Goal: Information Seeking & Learning: Learn about a topic

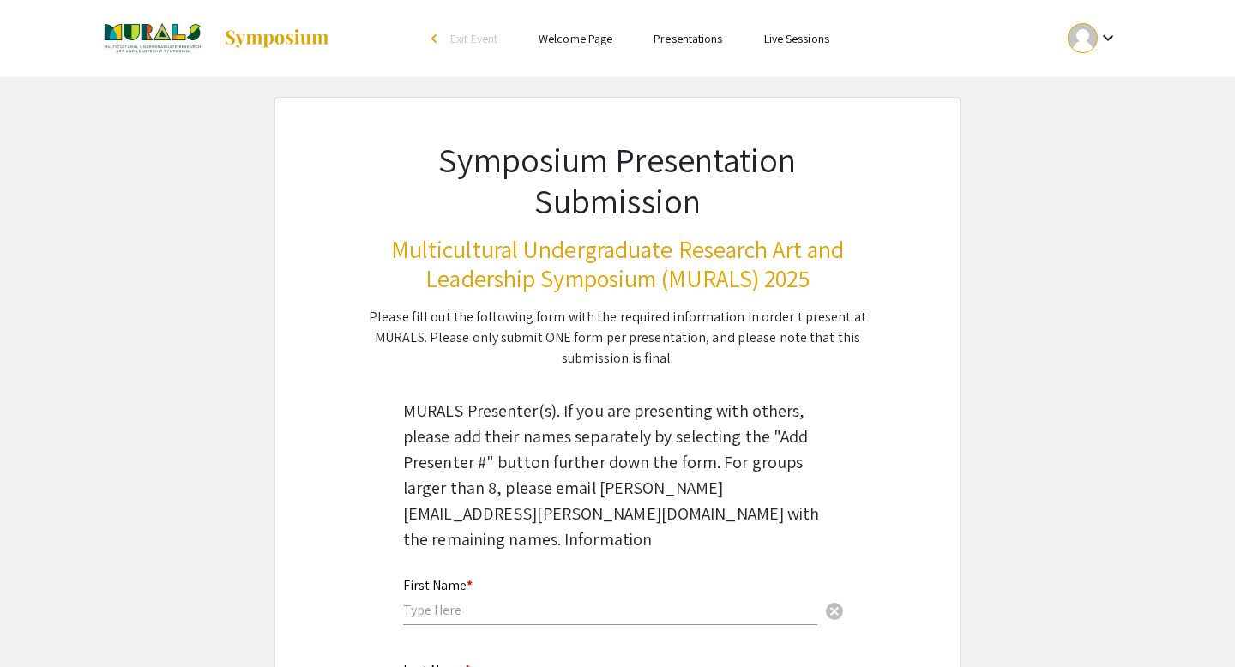
click at [1090, 42] on div at bounding box center [1083, 38] width 30 height 30
click at [1098, 88] on button "My Account" at bounding box center [1103, 84] width 106 height 41
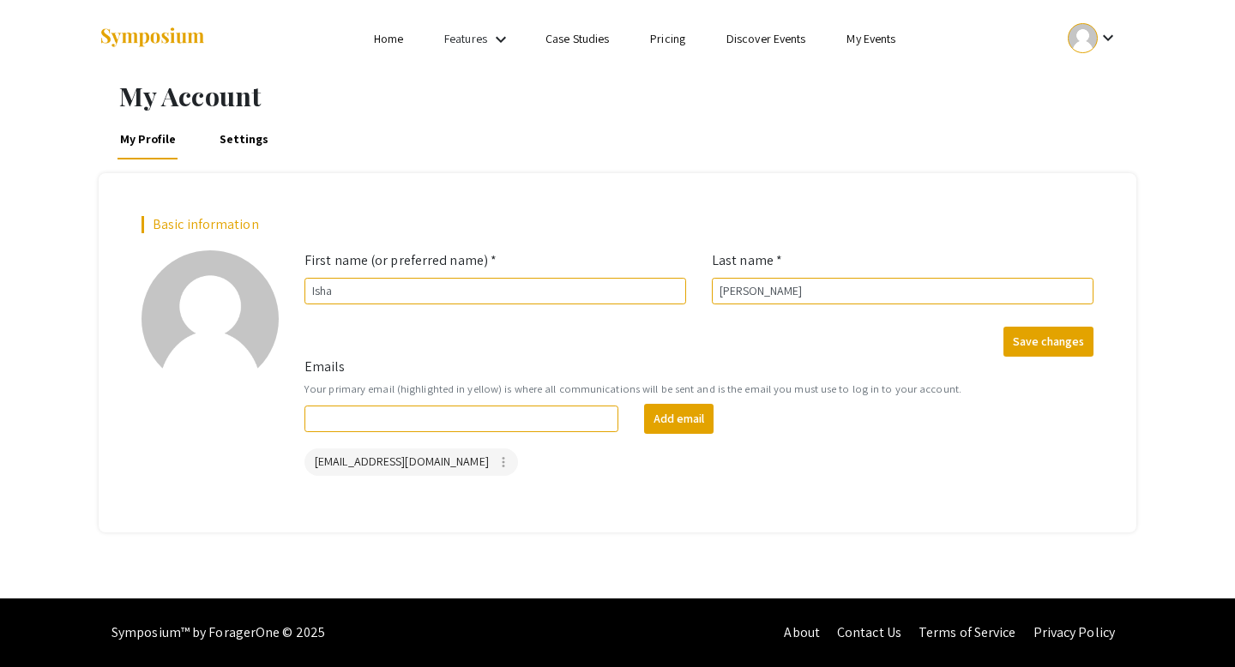
click at [1106, 43] on mat-icon "keyboard_arrow_down" at bounding box center [1108, 37] width 21 height 21
click at [1086, 114] on button "My Submissions" at bounding box center [1103, 126] width 106 height 41
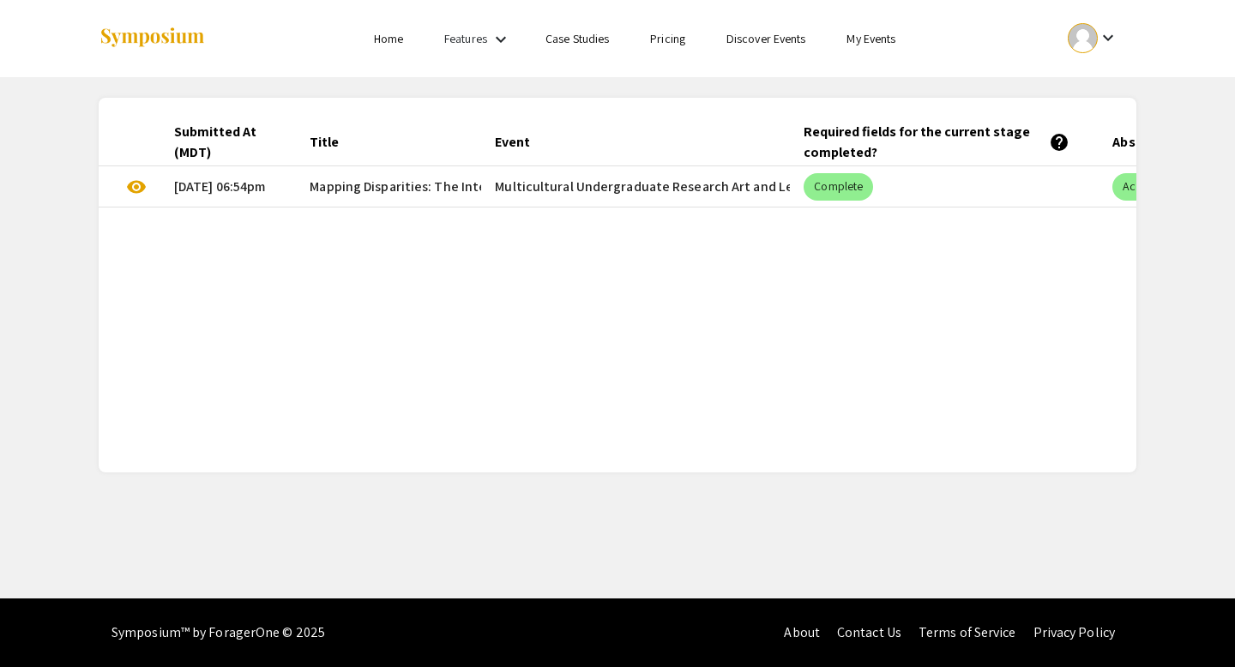
click at [665, 193] on mat-cell "Multicultural Undergraduate Research Art and Leadership Symposium (MURALS) 2025" at bounding box center [635, 186] width 309 height 41
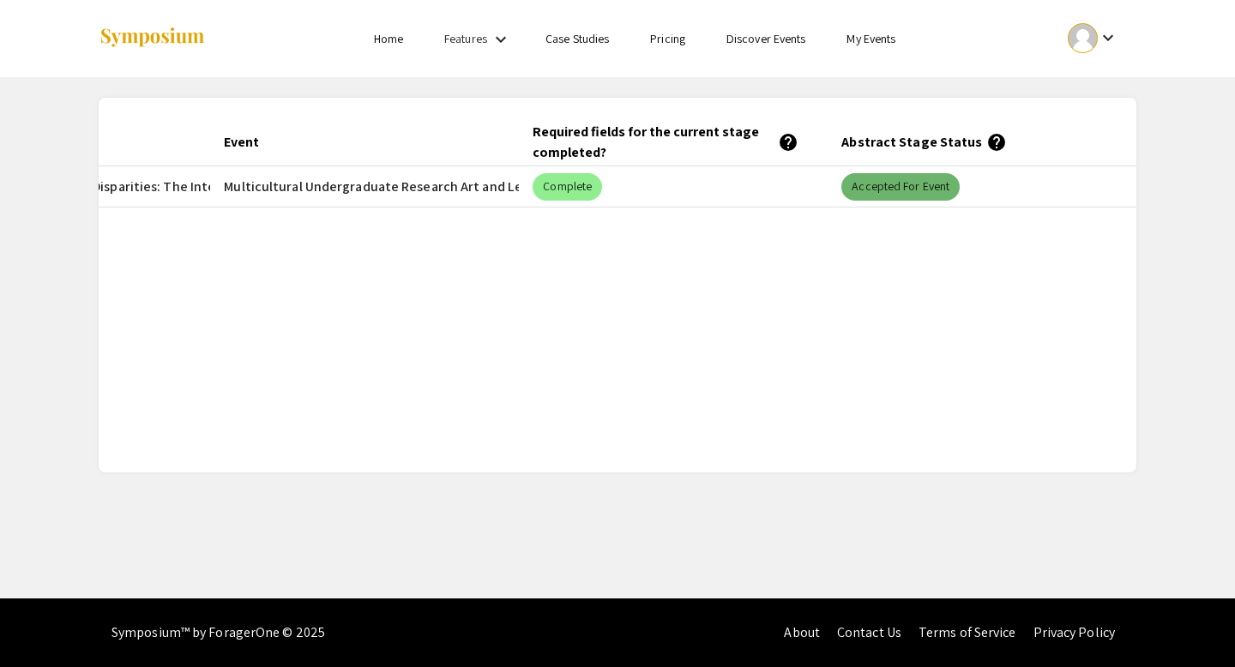
click at [876, 190] on mat-chip "Accepted for Event" at bounding box center [901, 186] width 118 height 27
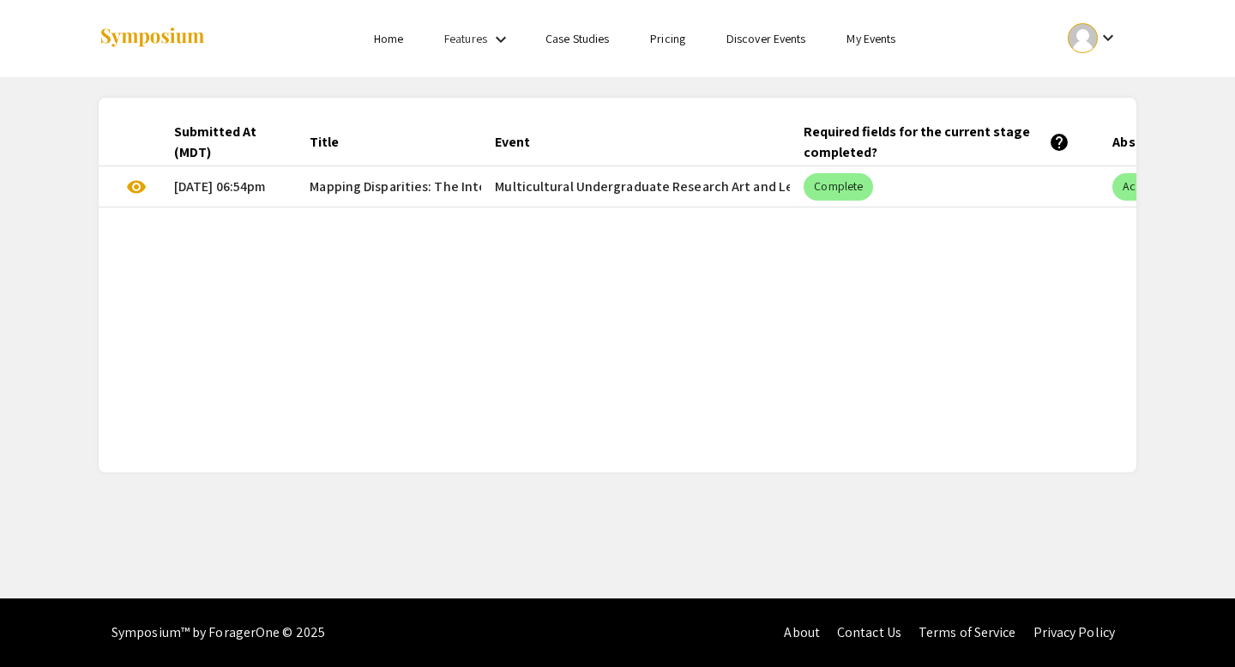
click at [461, 187] on span "Mapping Disparities: The Intersection of Rurality, Wealth, and Health in [US_ST…" at bounding box center [561, 187] width 502 height 21
click at [751, 188] on mat-cell "Multicultural Undergraduate Research Art and Leadership Symposium (MURALS) 2025" at bounding box center [635, 186] width 309 height 41
click at [840, 180] on mat-chip "Complete" at bounding box center [838, 186] width 69 height 27
click at [854, 131] on div "Required fields for the current stage completed? help" at bounding box center [937, 142] width 266 height 41
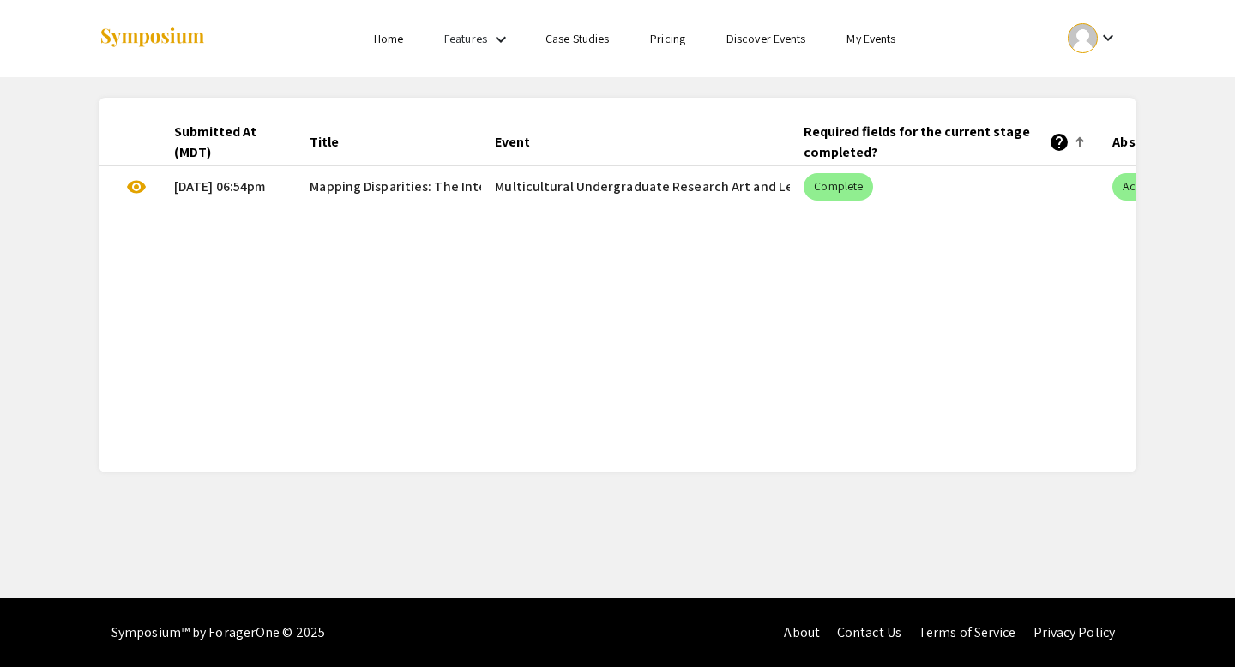
click at [407, 185] on span "Mapping Disparities: The Intersection of Rurality, Wealth, and Health in [US_ST…" at bounding box center [561, 187] width 502 height 21
copy span "Mapping Disparities: The Intersection of Rurality, Wealth, and Health in [US_ST…"
click at [719, 194] on mat-cell "Multicultural Undergraduate Research Art and Leadership Symposium (MURALS) 2025" at bounding box center [635, 186] width 309 height 41
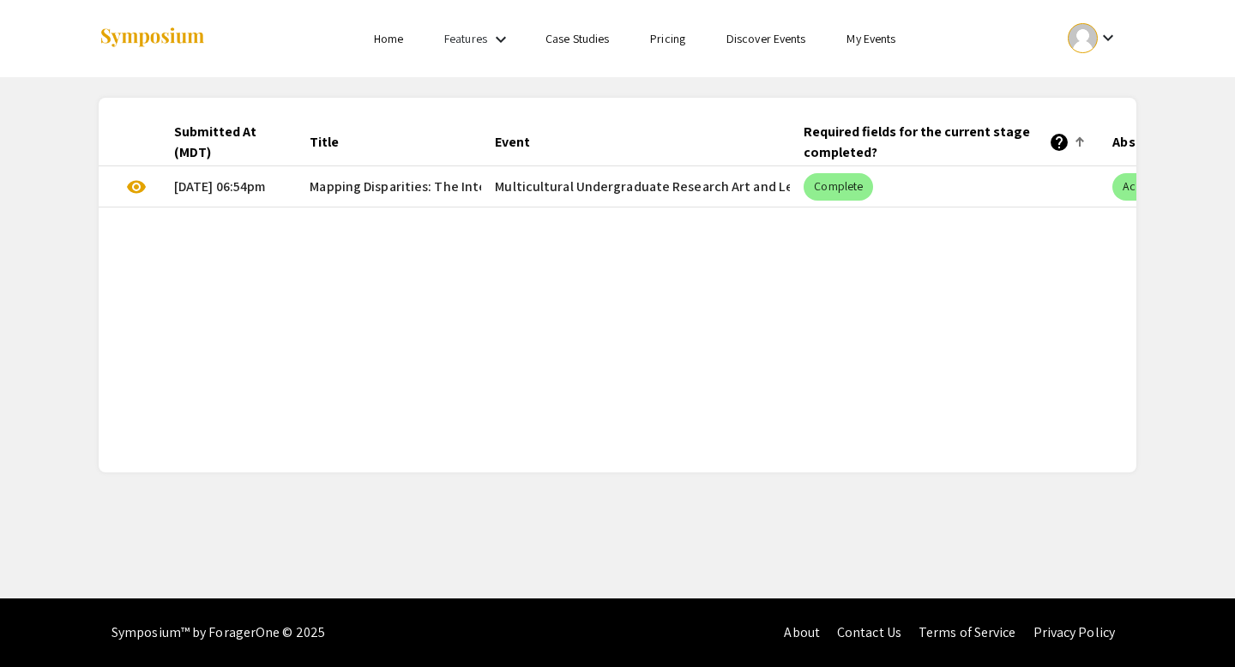
click at [878, 33] on link "My Events" at bounding box center [871, 38] width 49 height 15
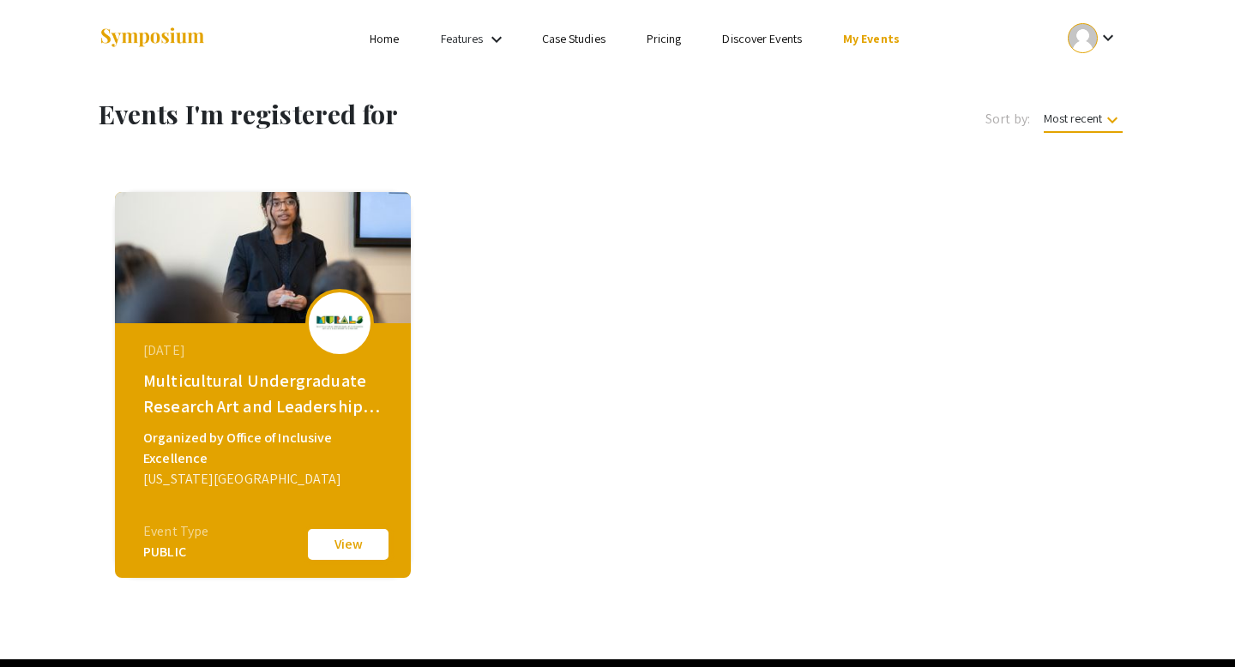
click at [340, 545] on button "View" at bounding box center [348, 545] width 86 height 36
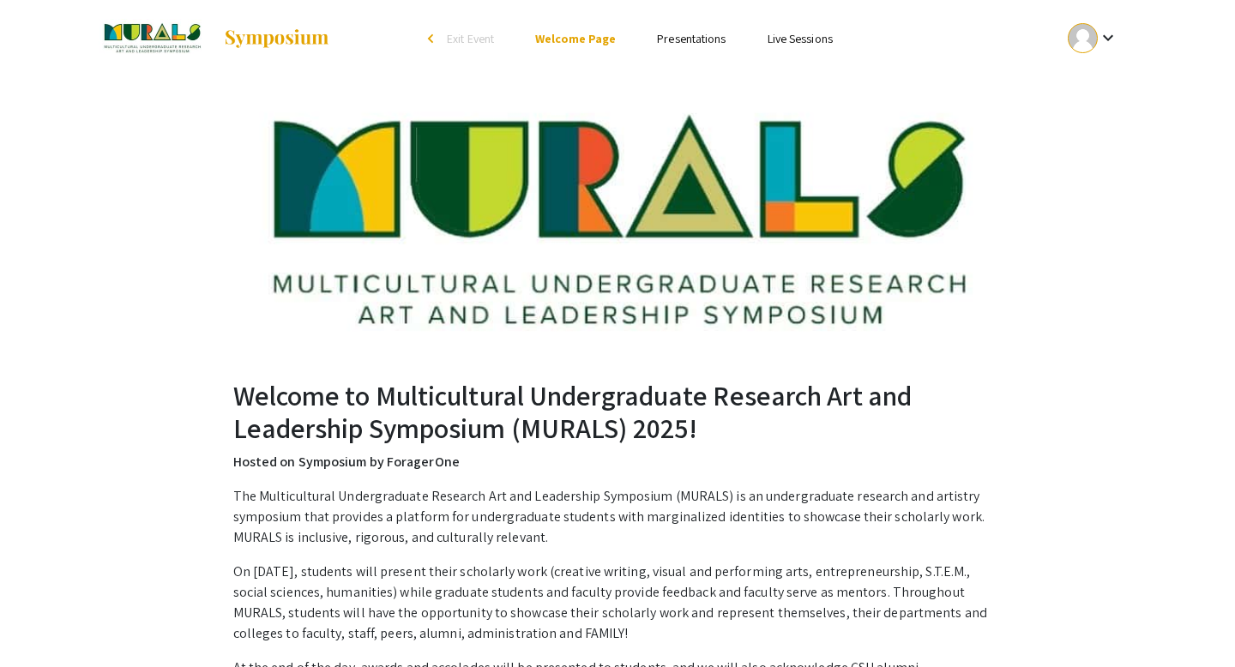
click at [697, 37] on link "Presentations" at bounding box center [691, 38] width 69 height 15
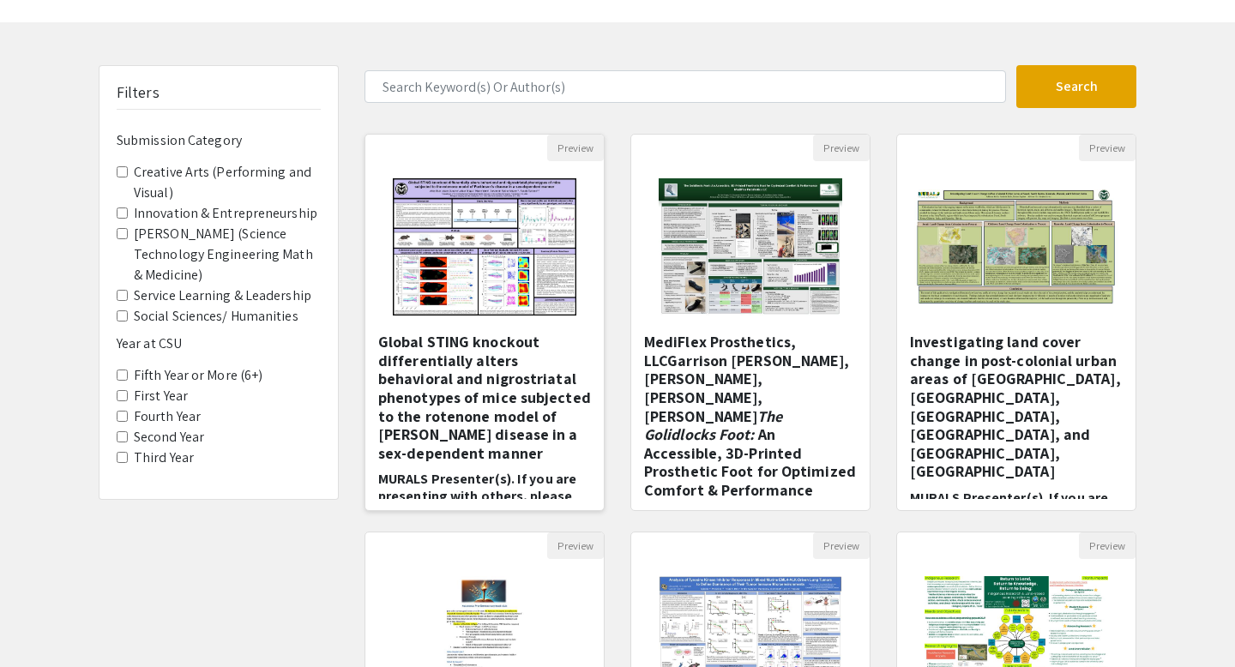
scroll to position [63, 0]
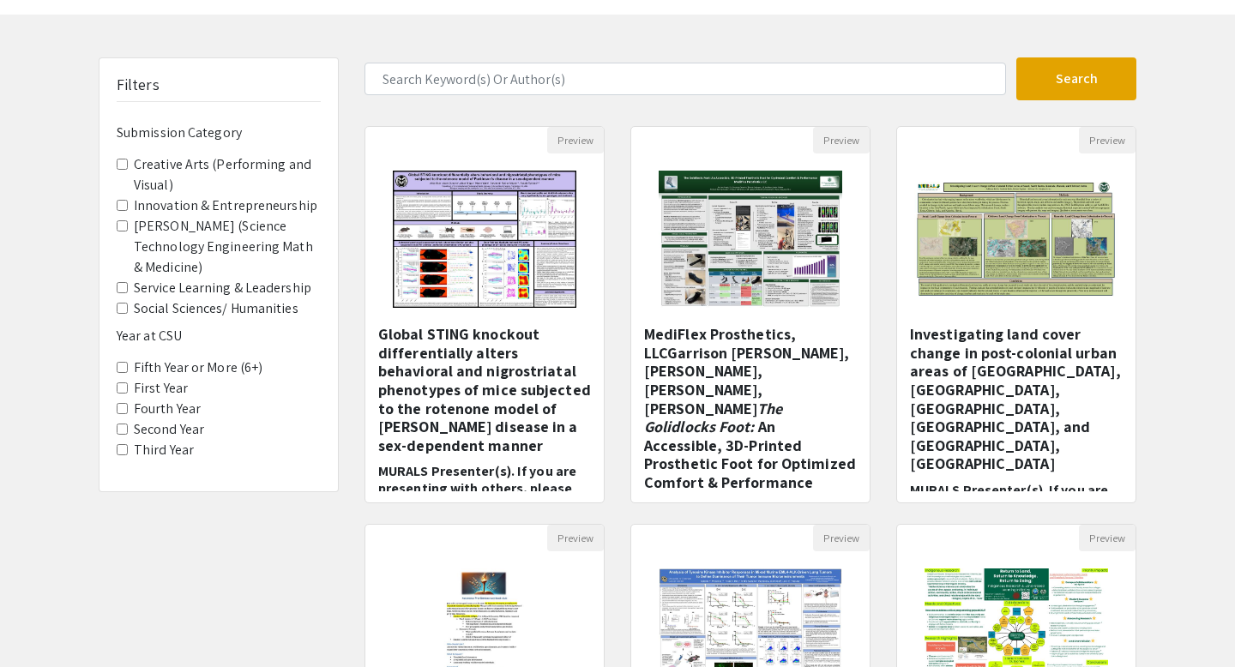
click at [157, 299] on label "Social Sciences/ Humanities" at bounding box center [216, 309] width 165 height 21
click at [128, 303] on Humanities "Social Sciences/ Humanities" at bounding box center [122, 308] width 11 height 11
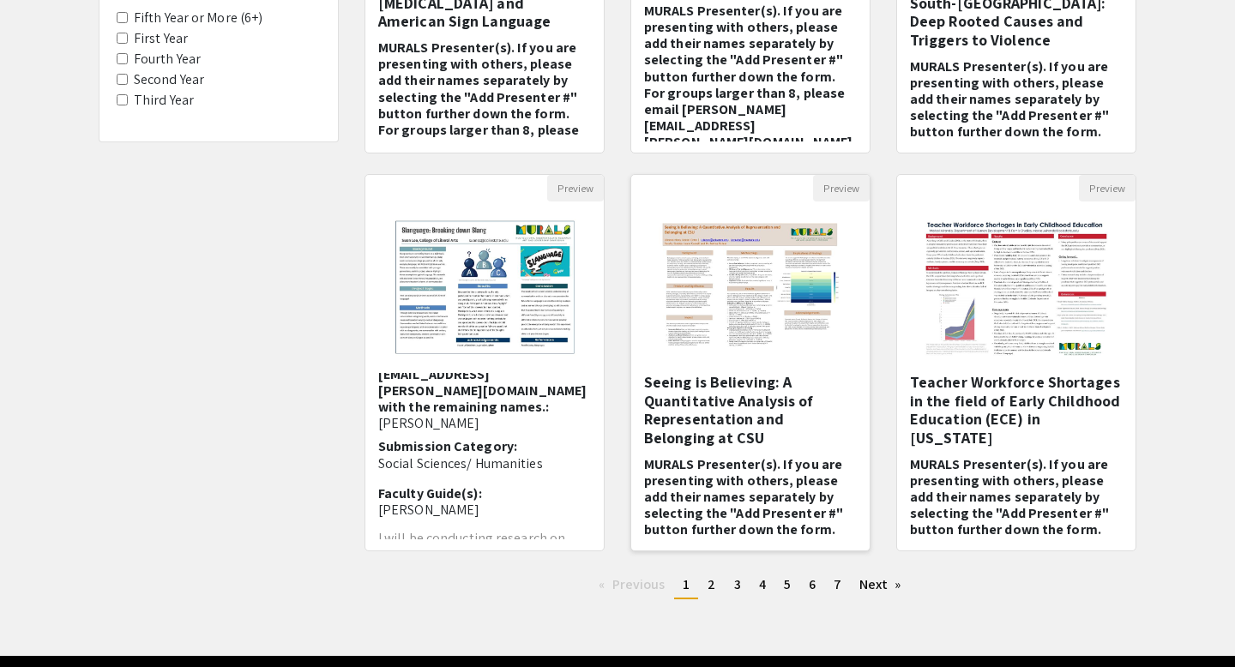
scroll to position [470, 0]
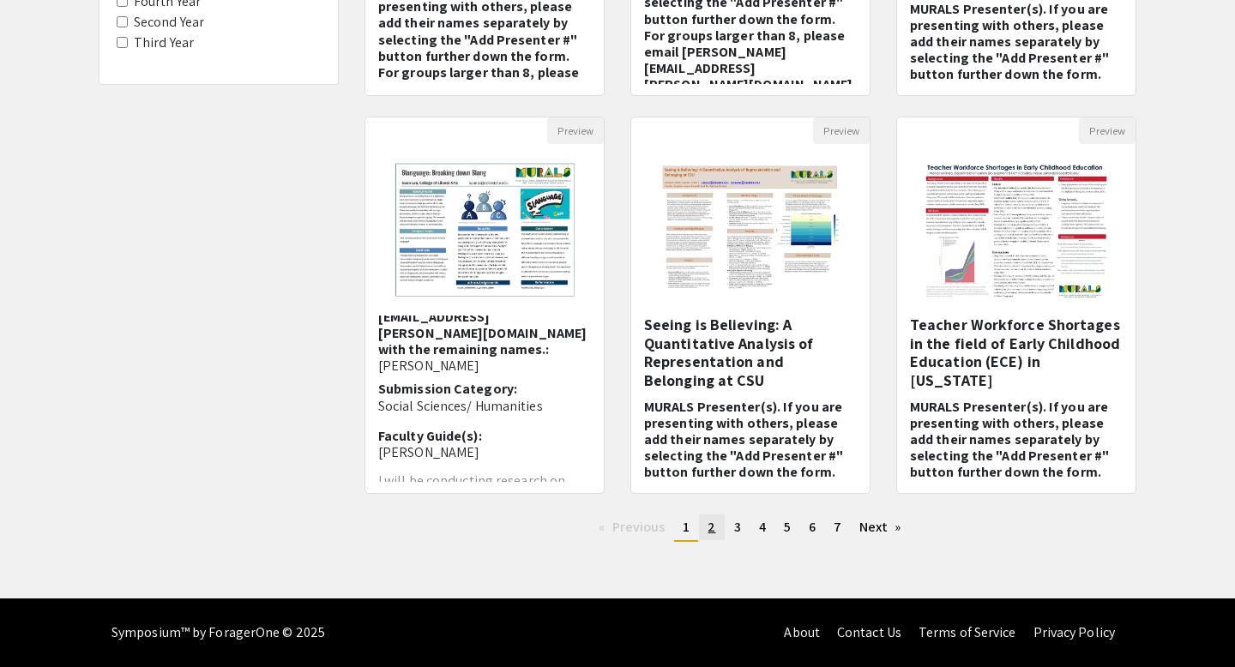
click at [720, 526] on link "page 2" at bounding box center [711, 528] width 25 height 26
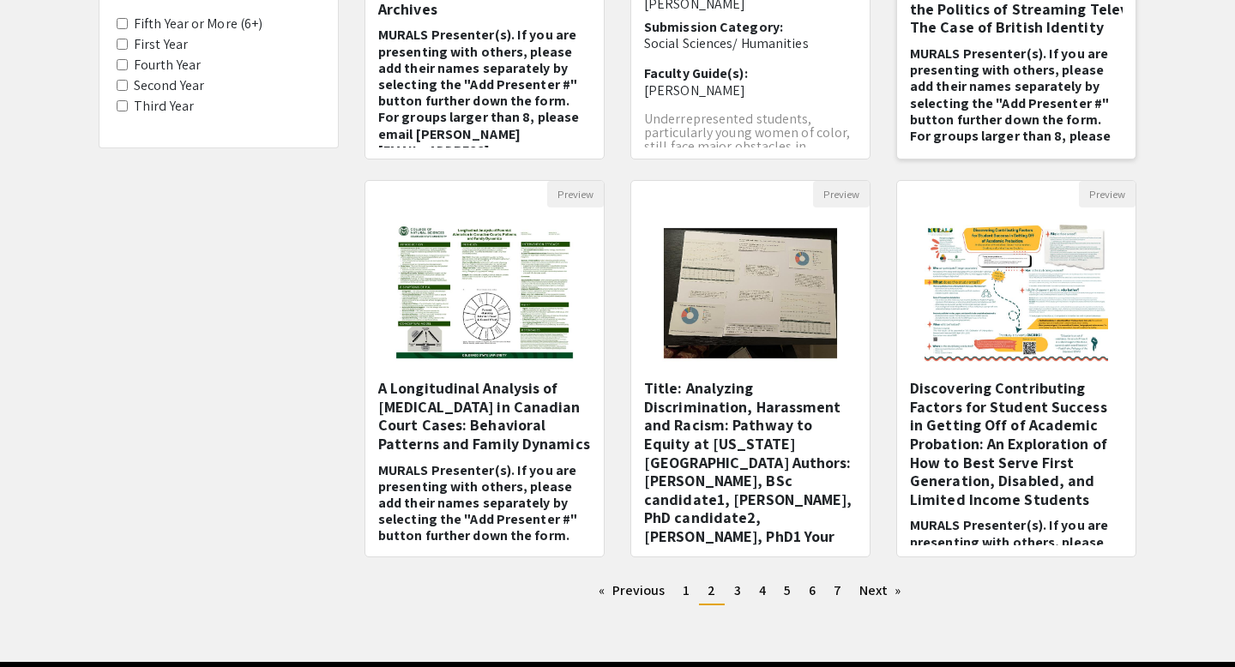
scroll to position [470, 0]
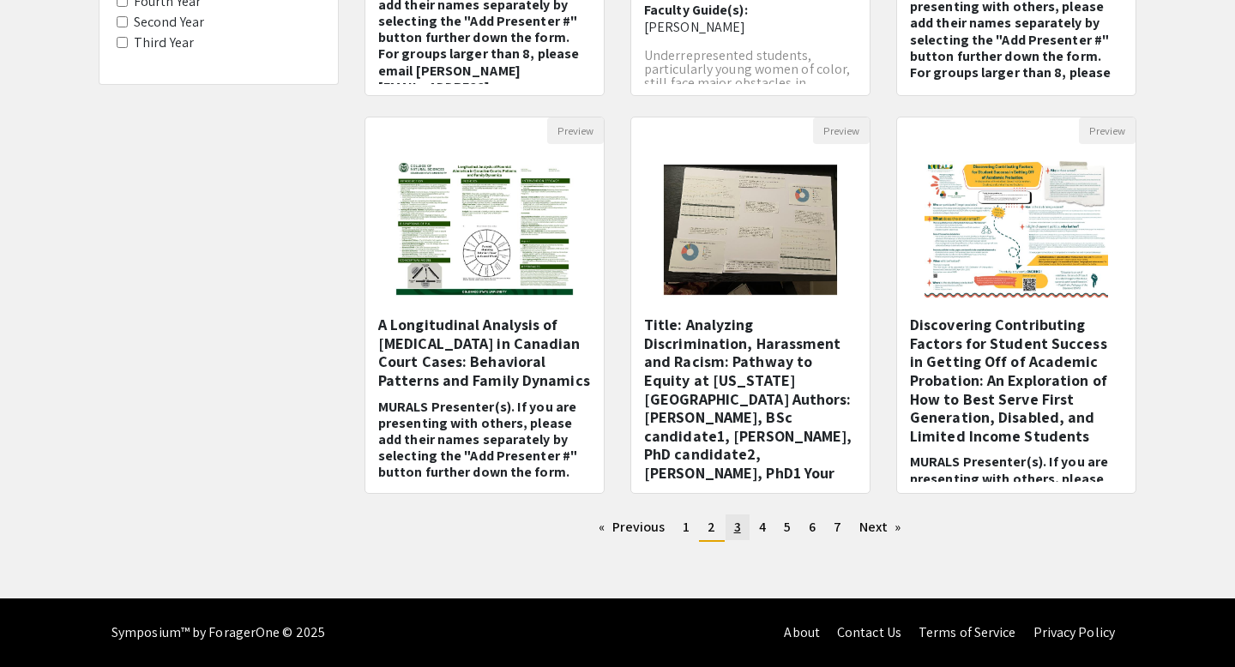
click at [734, 527] on span "3" at bounding box center [737, 527] width 7 height 18
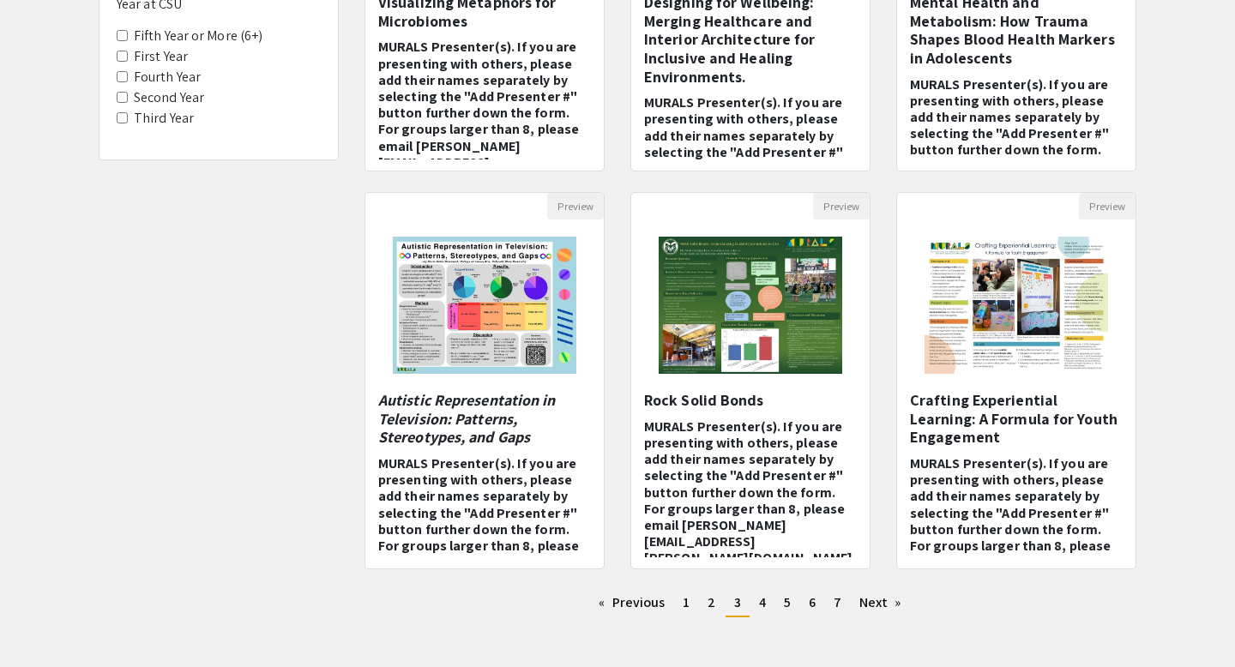
scroll to position [470, 0]
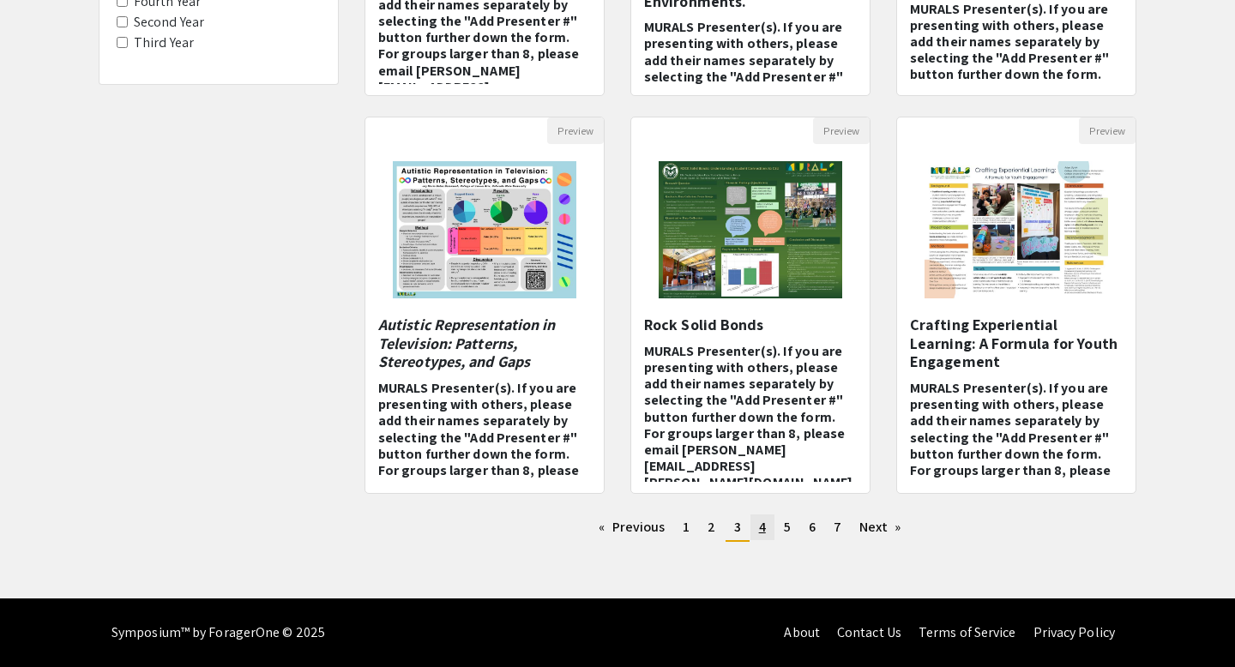
click at [767, 527] on link "page 4" at bounding box center [763, 528] width 24 height 26
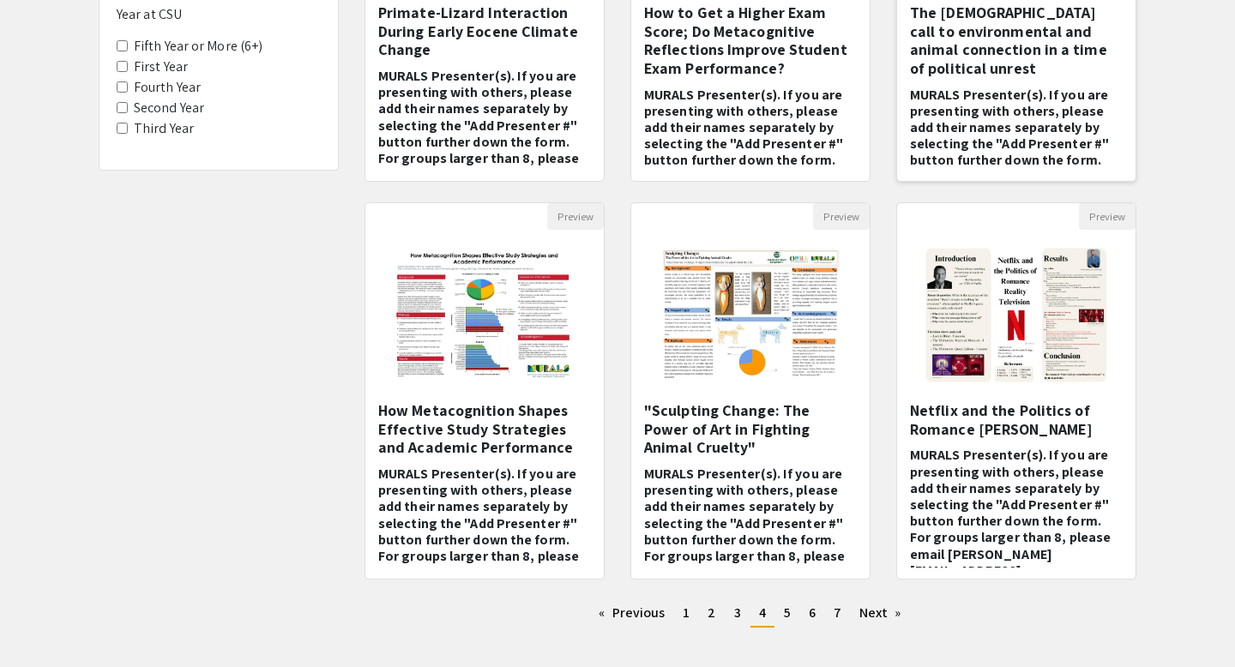
scroll to position [470, 0]
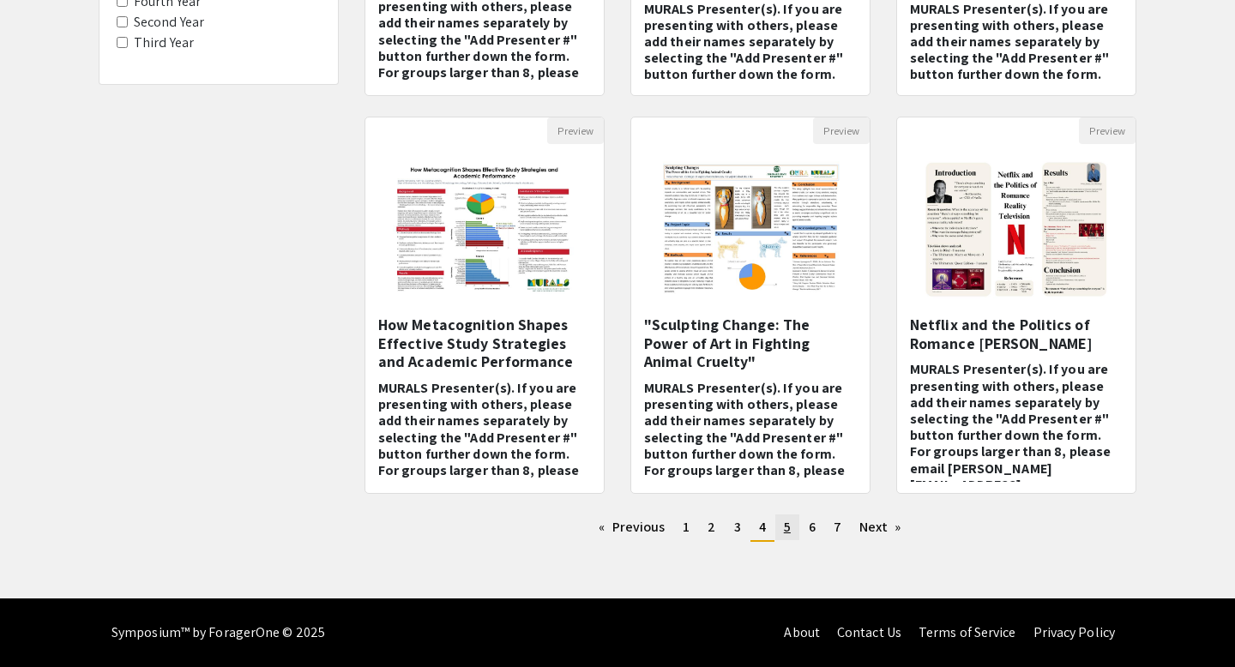
click at [778, 528] on link "page 5" at bounding box center [788, 528] width 24 height 26
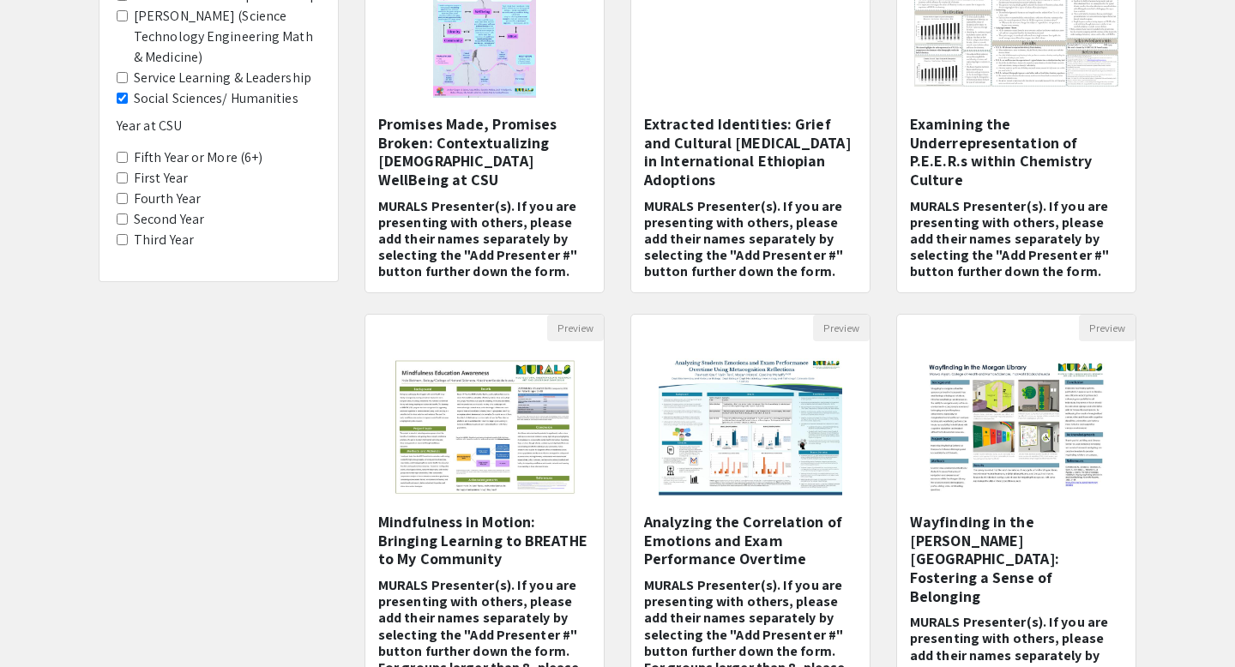
scroll to position [470, 0]
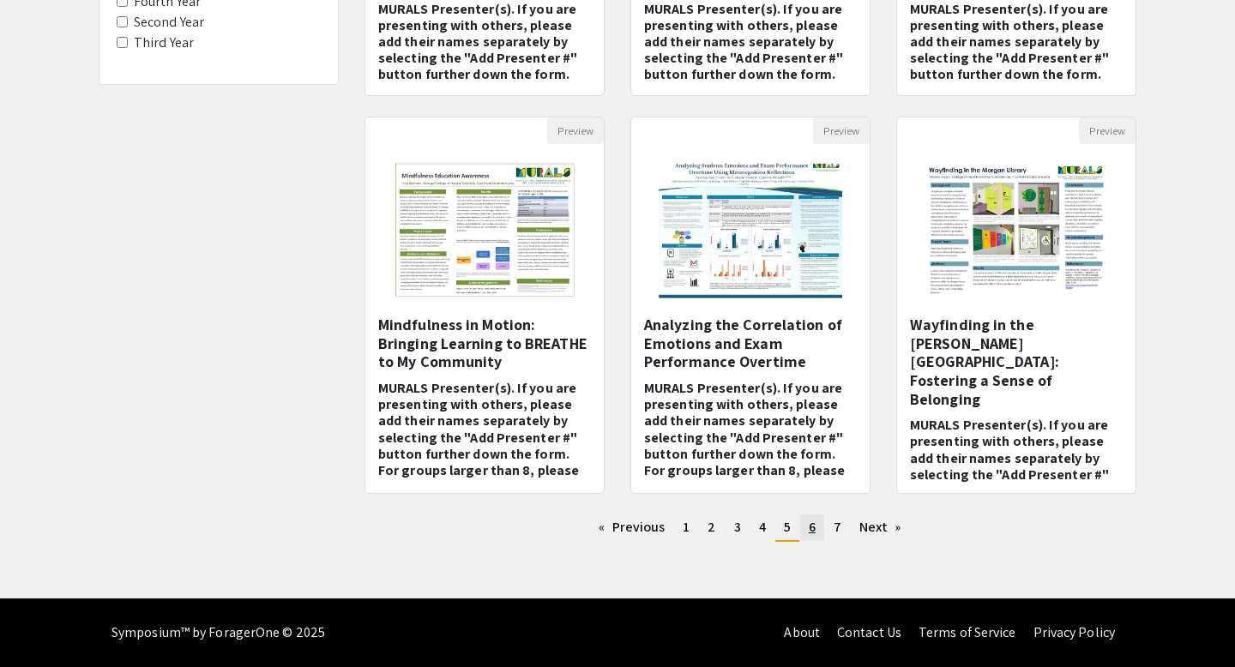
click at [819, 526] on link "page 6" at bounding box center [812, 528] width 24 height 26
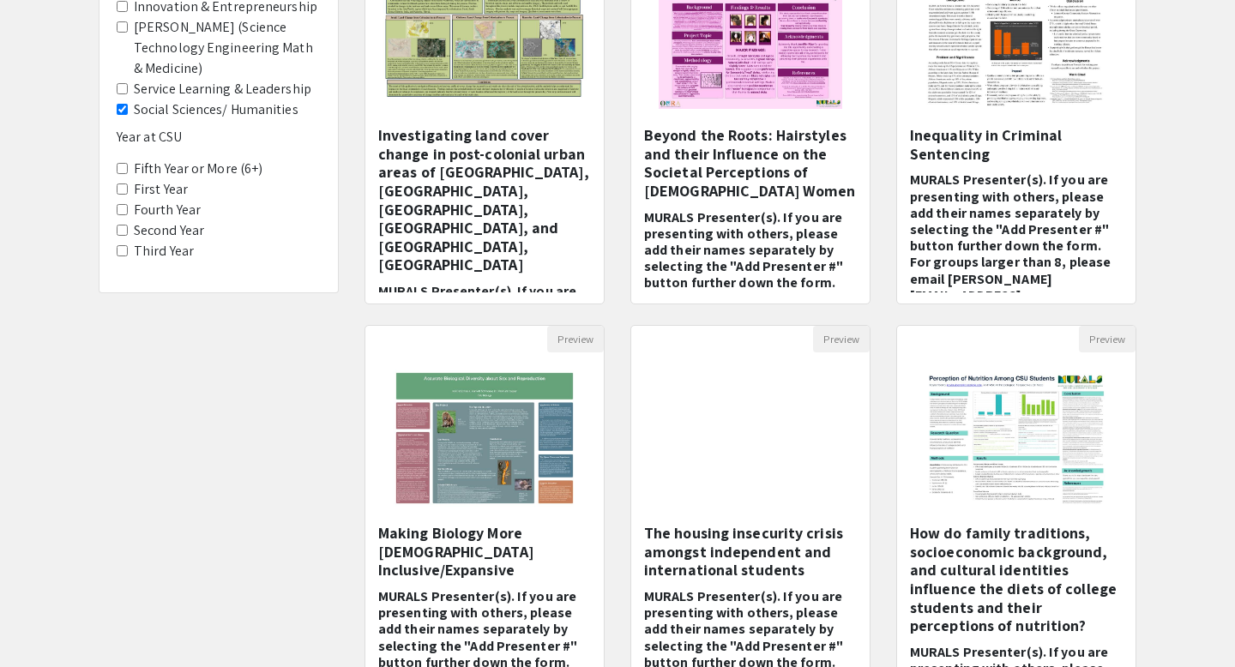
scroll to position [470, 0]
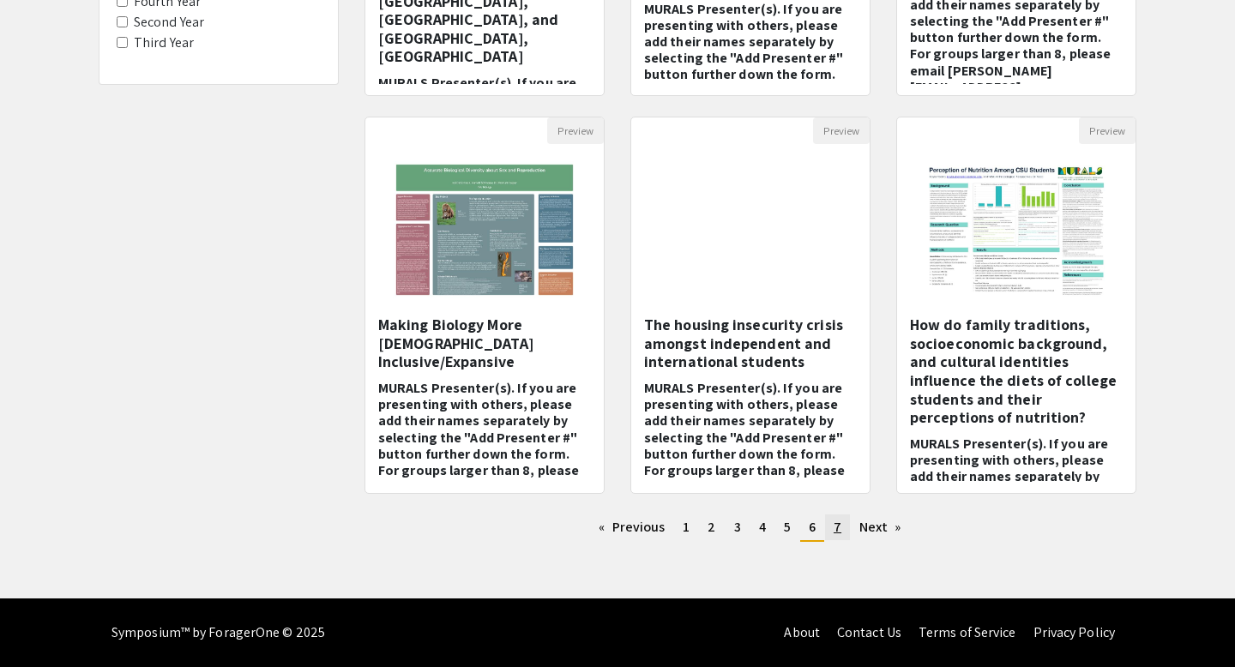
click at [841, 526] on link "page 7" at bounding box center [837, 528] width 25 height 26
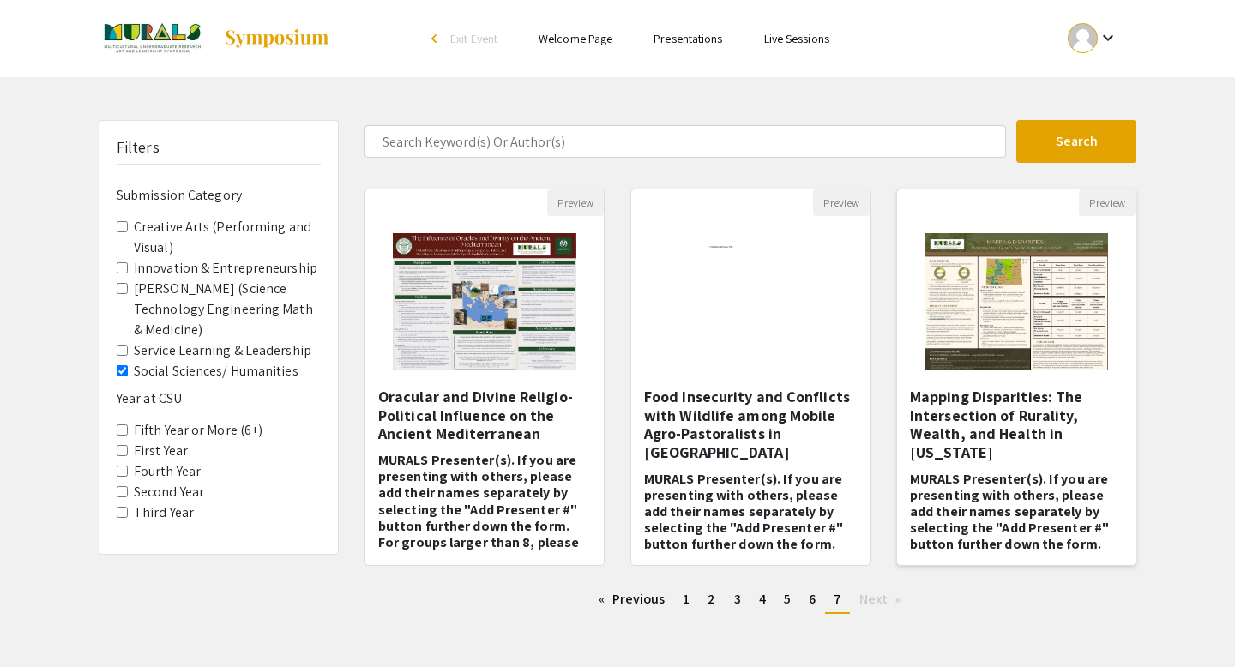
click at [1033, 434] on h5 "Mapping Disparities: The Intersection of Rurality, Wealth, and Health in [US_ST…" at bounding box center [1016, 425] width 213 height 74
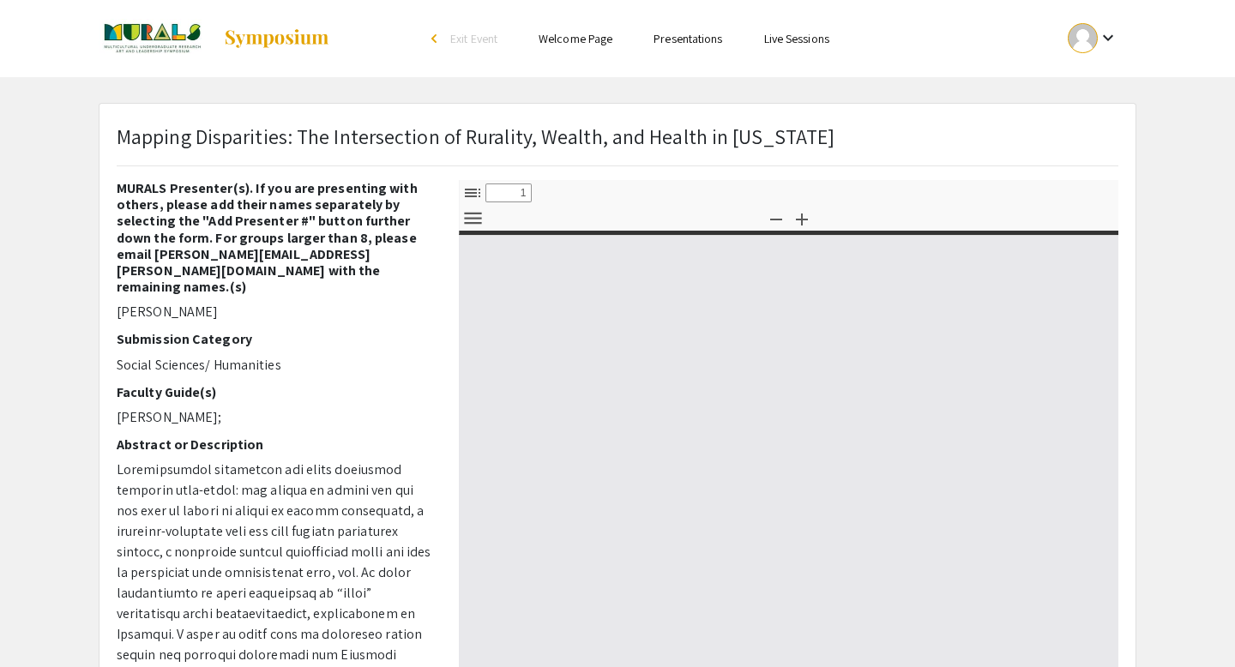
select select "custom"
type input "0"
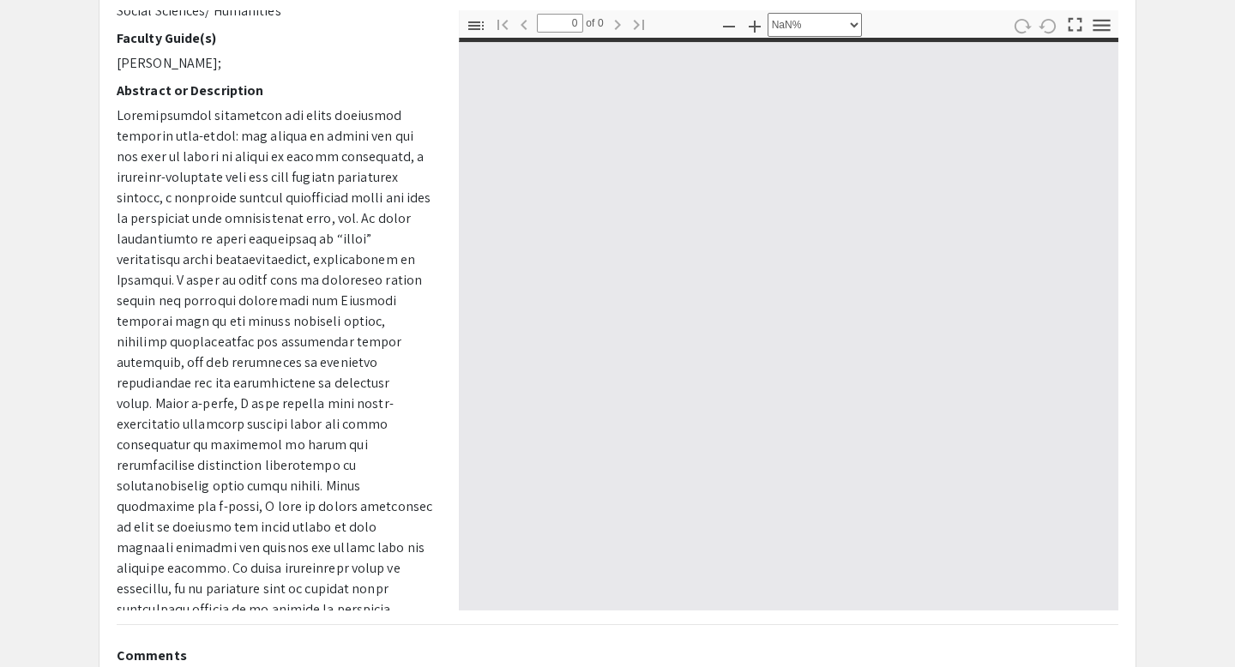
scroll to position [191, 0]
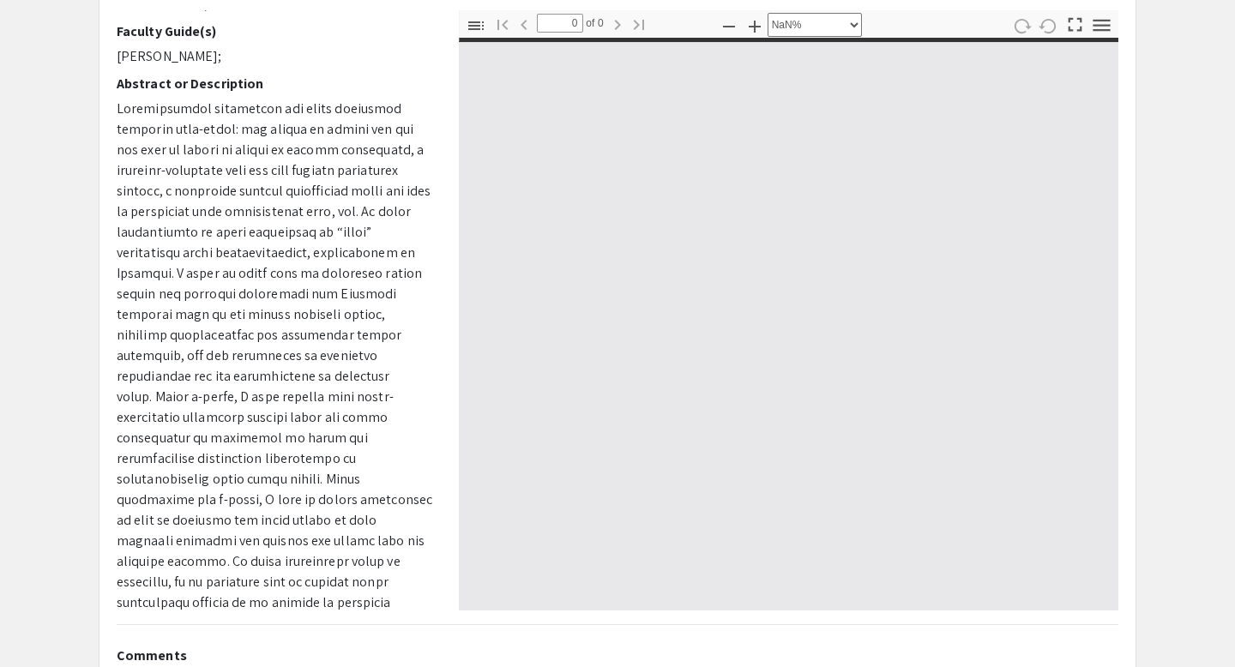
select select "auto"
type input "1"
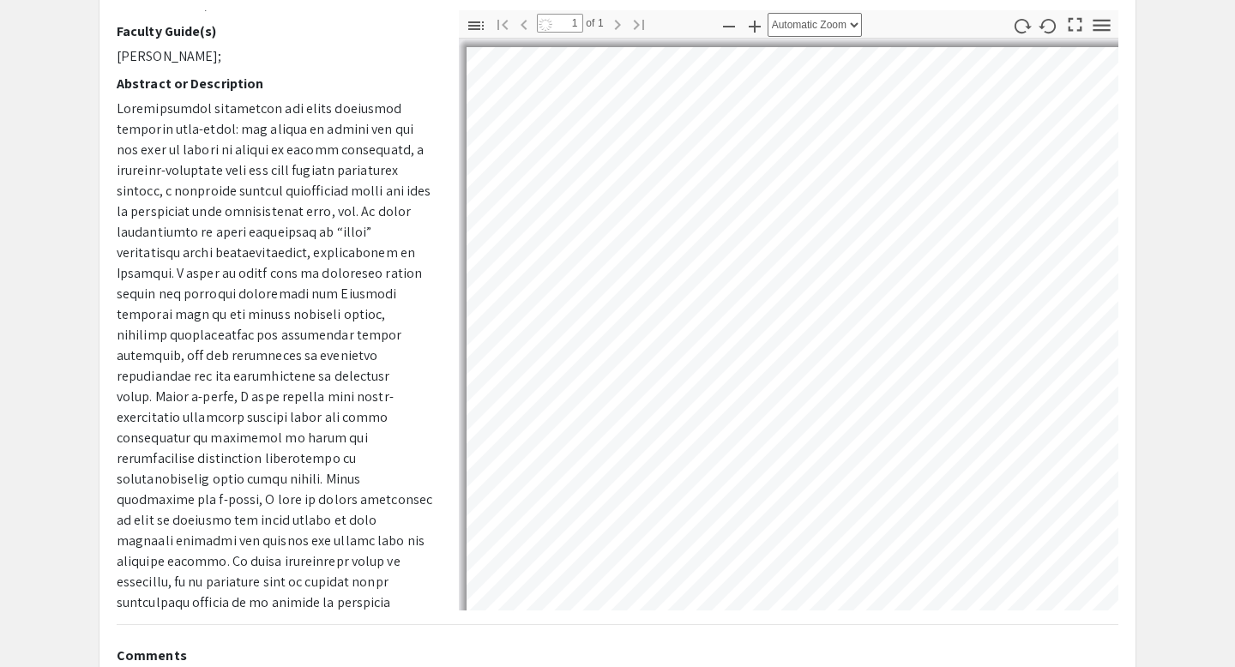
select select "custom"
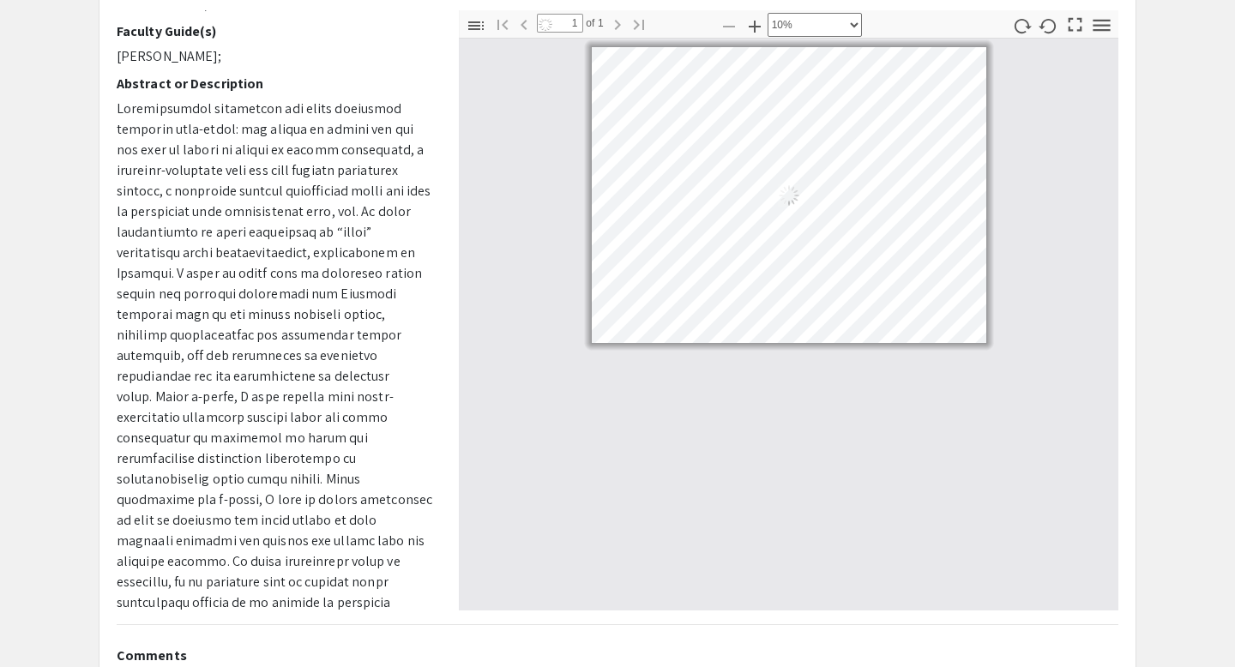
drag, startPoint x: 316, startPoint y: 588, endPoint x: 94, endPoint y: 83, distance: 550.8
click at [94, 83] on div "Mapping Disparities: The Intersection of Rurality, Wealth, and Health in [US_ST…" at bounding box center [618, 366] width 1064 height 867
copy p "Loremipsumdol sitametcon adi elits doeiusmod temporin utla-etdol: mag aliqua en…"
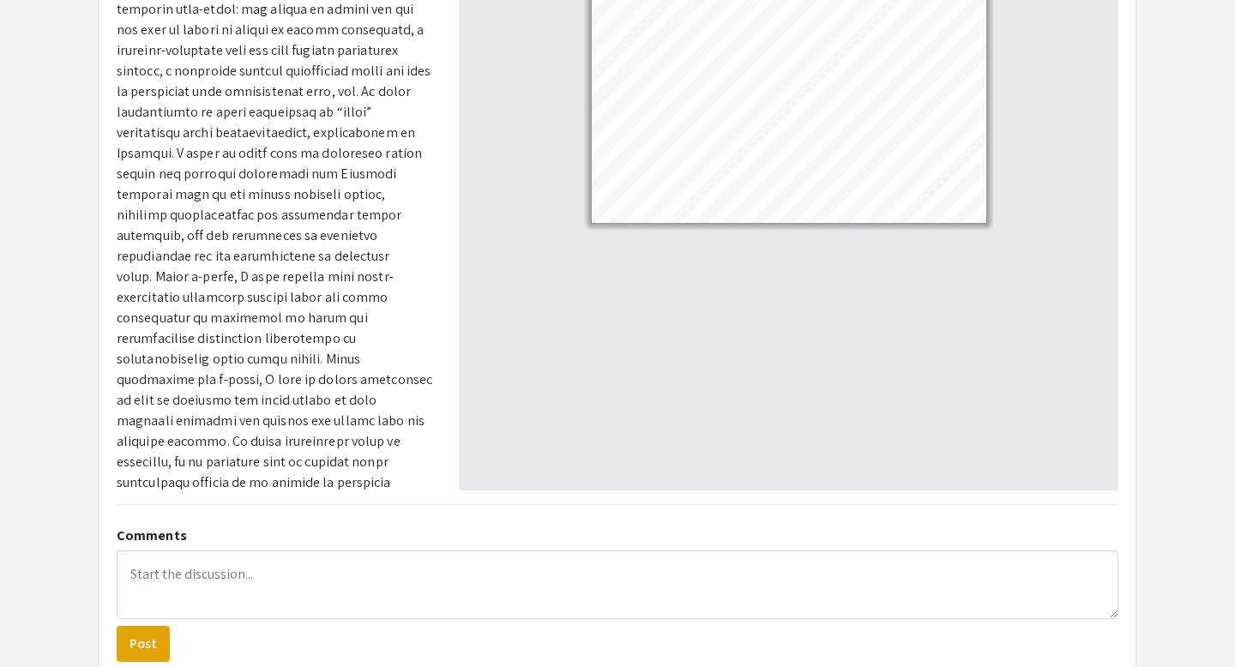
scroll to position [291, 0]
